Goal: Task Accomplishment & Management: Complete application form

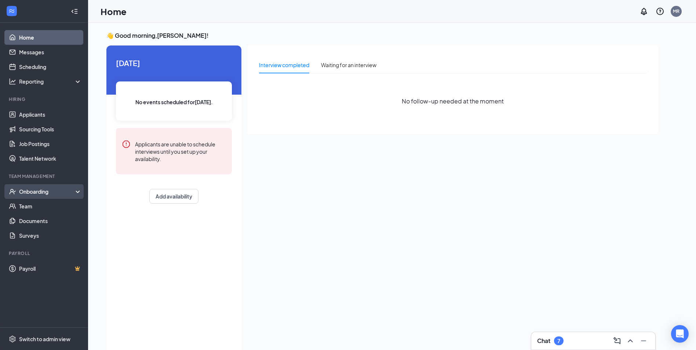
click at [42, 188] on div "Onboarding" at bounding box center [47, 191] width 56 height 7
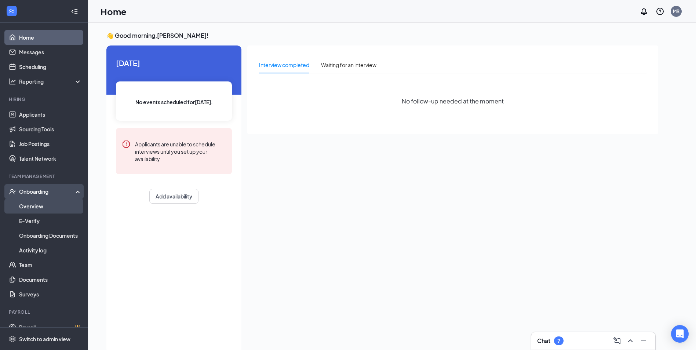
click at [29, 203] on link "Overview" at bounding box center [50, 206] width 63 height 15
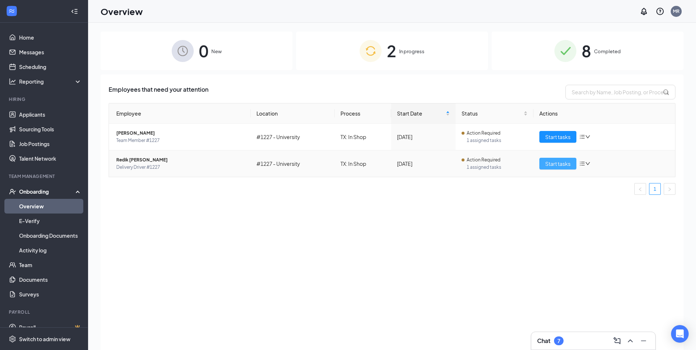
click at [562, 163] on span "Start tasks" at bounding box center [557, 164] width 25 height 8
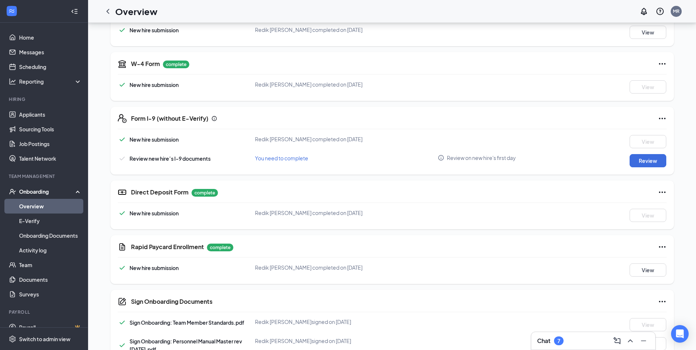
scroll to position [139, 0]
click at [641, 164] on button "Review" at bounding box center [647, 161] width 37 height 13
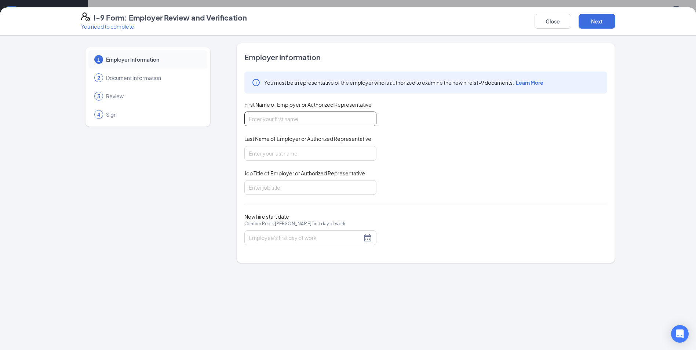
click at [299, 119] on input "First Name of Employer or Authorized Representative" at bounding box center [310, 118] width 132 height 15
type input "[PERSON_NAME]"
click at [281, 151] on input "Last Name of Employer or Authorized Representative" at bounding box center [310, 153] width 132 height 15
type input "[PERSON_NAME]"
click at [276, 187] on input "Job Title of Employer or Authorized Representative" at bounding box center [310, 187] width 132 height 15
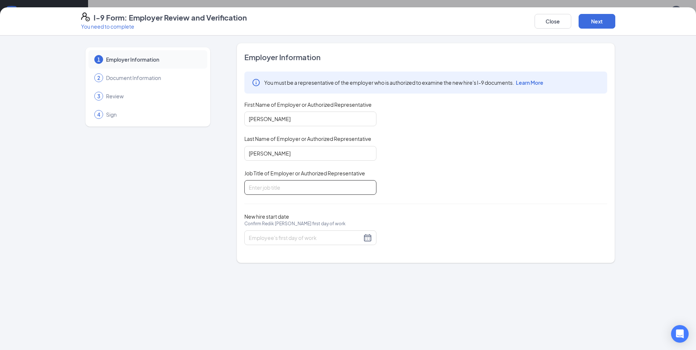
type input "Area Manager"
click at [290, 238] on input "New hire start date Confirm Redik [PERSON_NAME] first day of work" at bounding box center [305, 238] width 113 height 8
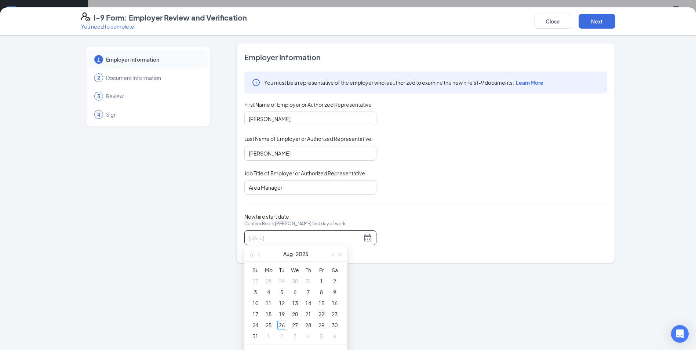
type input "[DATE]"
click at [323, 312] on div "22" at bounding box center [321, 314] width 9 height 9
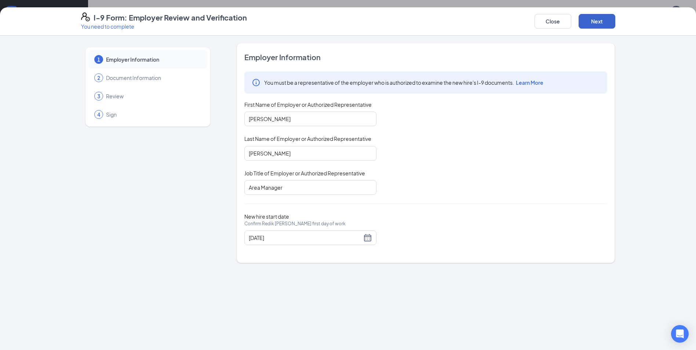
click at [602, 19] on button "Next" at bounding box center [596, 21] width 37 height 15
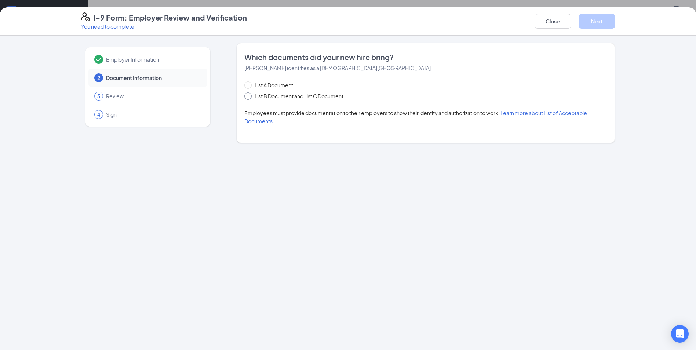
click at [249, 95] on input "List B Document and List C Document" at bounding box center [246, 94] width 5 height 5
radio input "true"
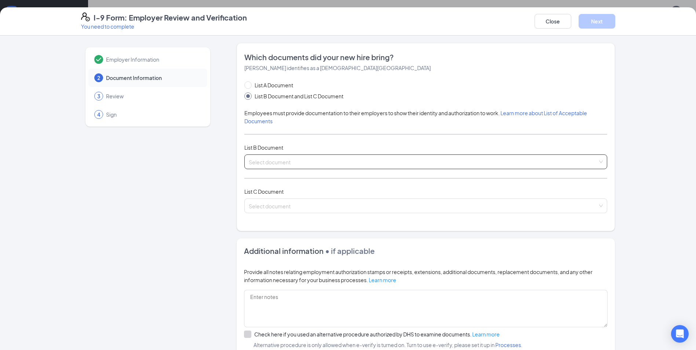
click at [302, 164] on input "search" at bounding box center [423, 160] width 349 height 11
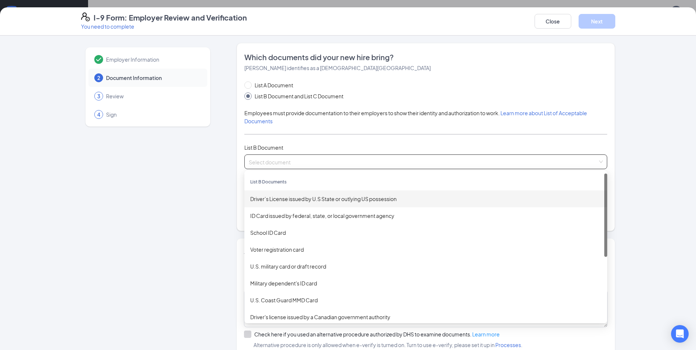
click at [295, 199] on div "Driver’s License issued by U.S State or outlying US possession" at bounding box center [425, 199] width 351 height 8
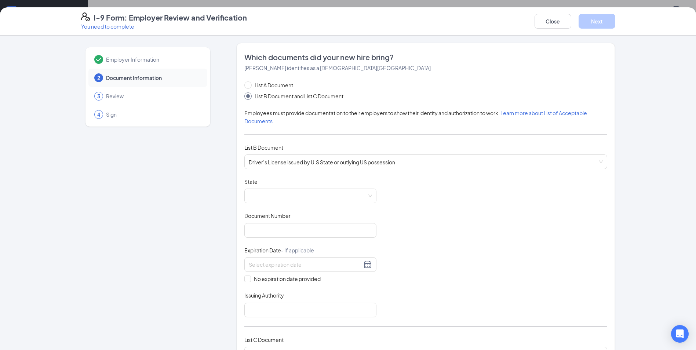
click at [225, 219] on div "Employer Information 2 Document Information 3 Review 4 Sign Which documents did…" at bounding box center [348, 308] width 534 height 531
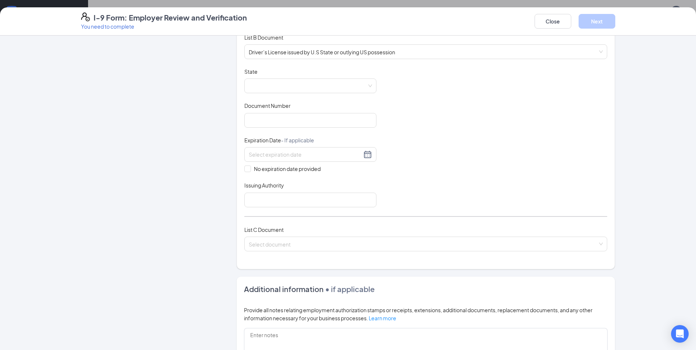
scroll to position [147, 0]
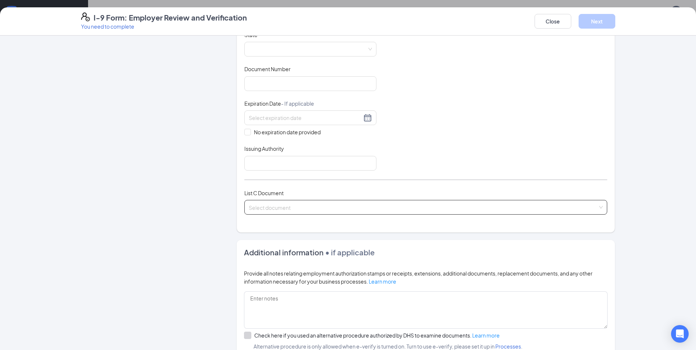
click at [267, 205] on input "search" at bounding box center [423, 205] width 349 height 11
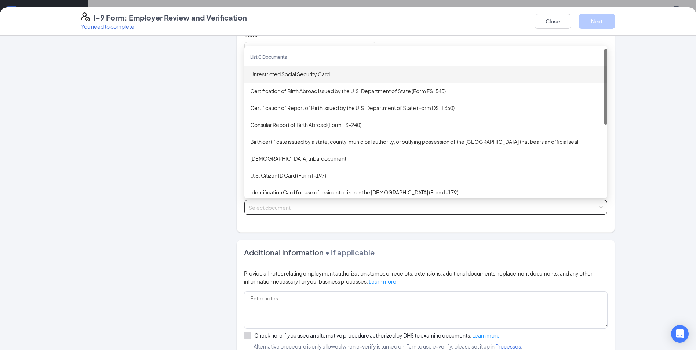
click at [299, 73] on div "Unrestricted Social Security Card" at bounding box center [425, 74] width 351 height 8
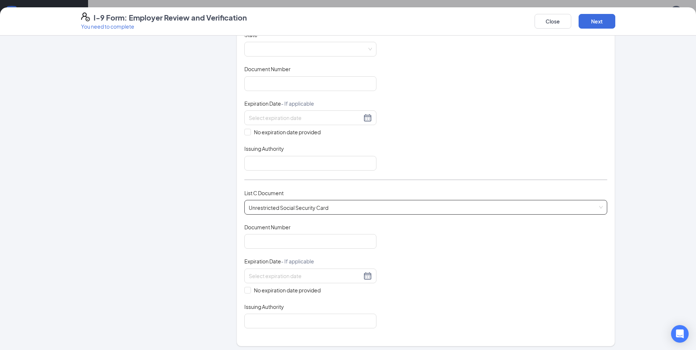
click at [225, 172] on div "Employer Information 2 Document Information 3 Review 4 Sign Which documents did…" at bounding box center [348, 218] width 534 height 645
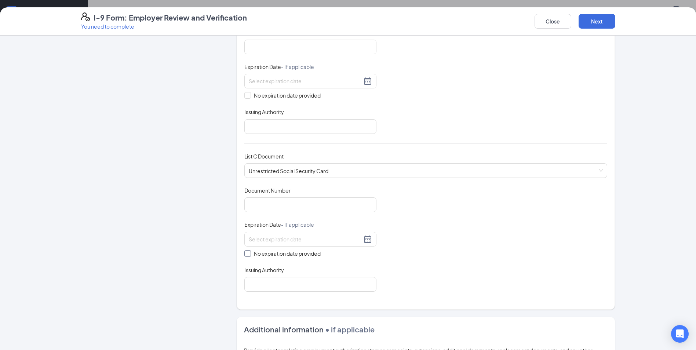
click at [244, 252] on input "No expiration date provided" at bounding box center [246, 252] width 5 height 5
checkbox input "true"
click at [227, 239] on div "Employer Information 2 Document Information 3 Review 4 Sign Which documents did…" at bounding box center [348, 183] width 534 height 646
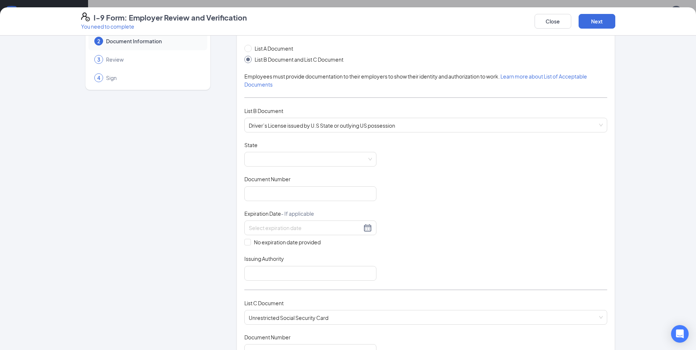
scroll to position [0, 0]
